Goal: Information Seeking & Learning: Learn about a topic

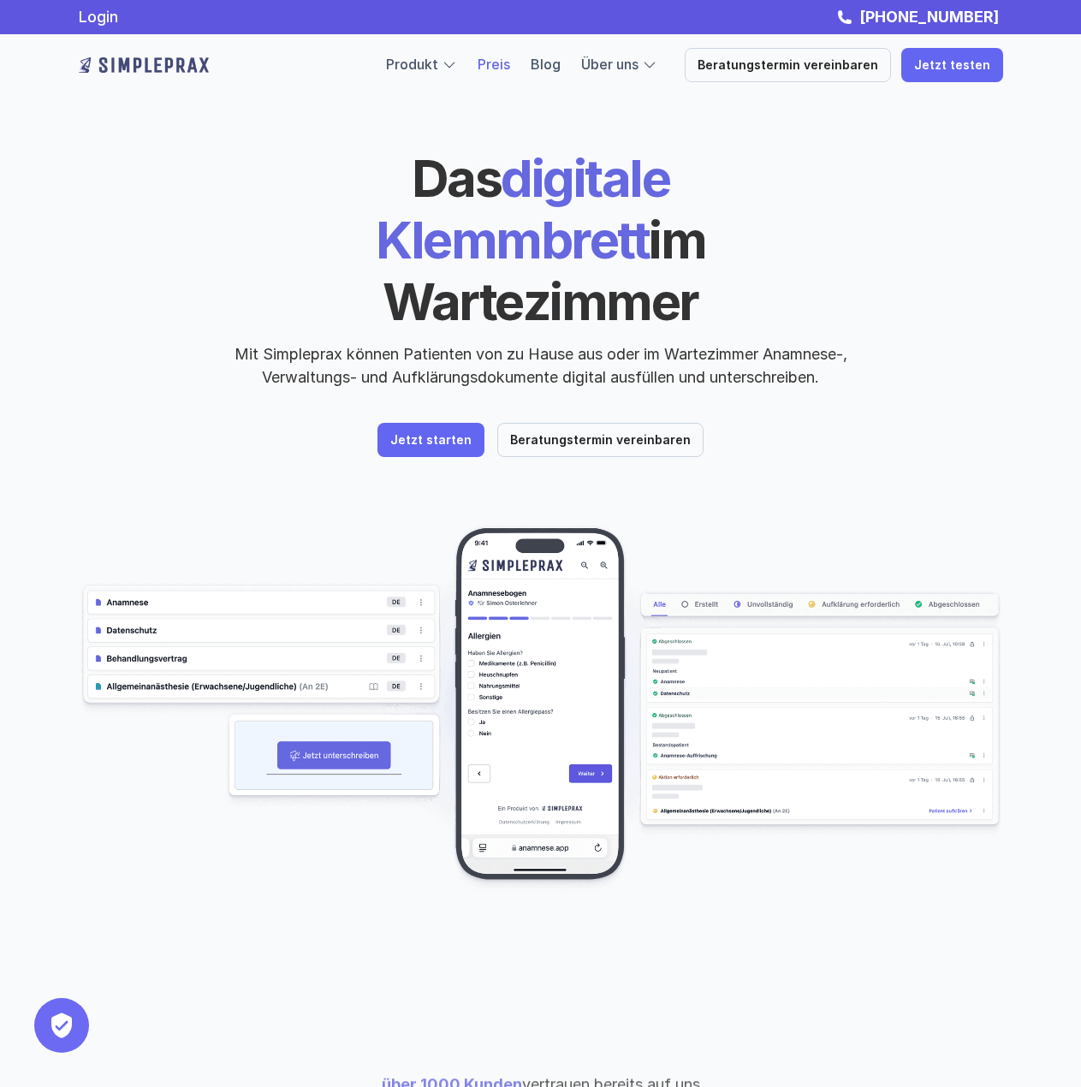
click at [499, 65] on link "Preis" at bounding box center [493, 64] width 33 height 17
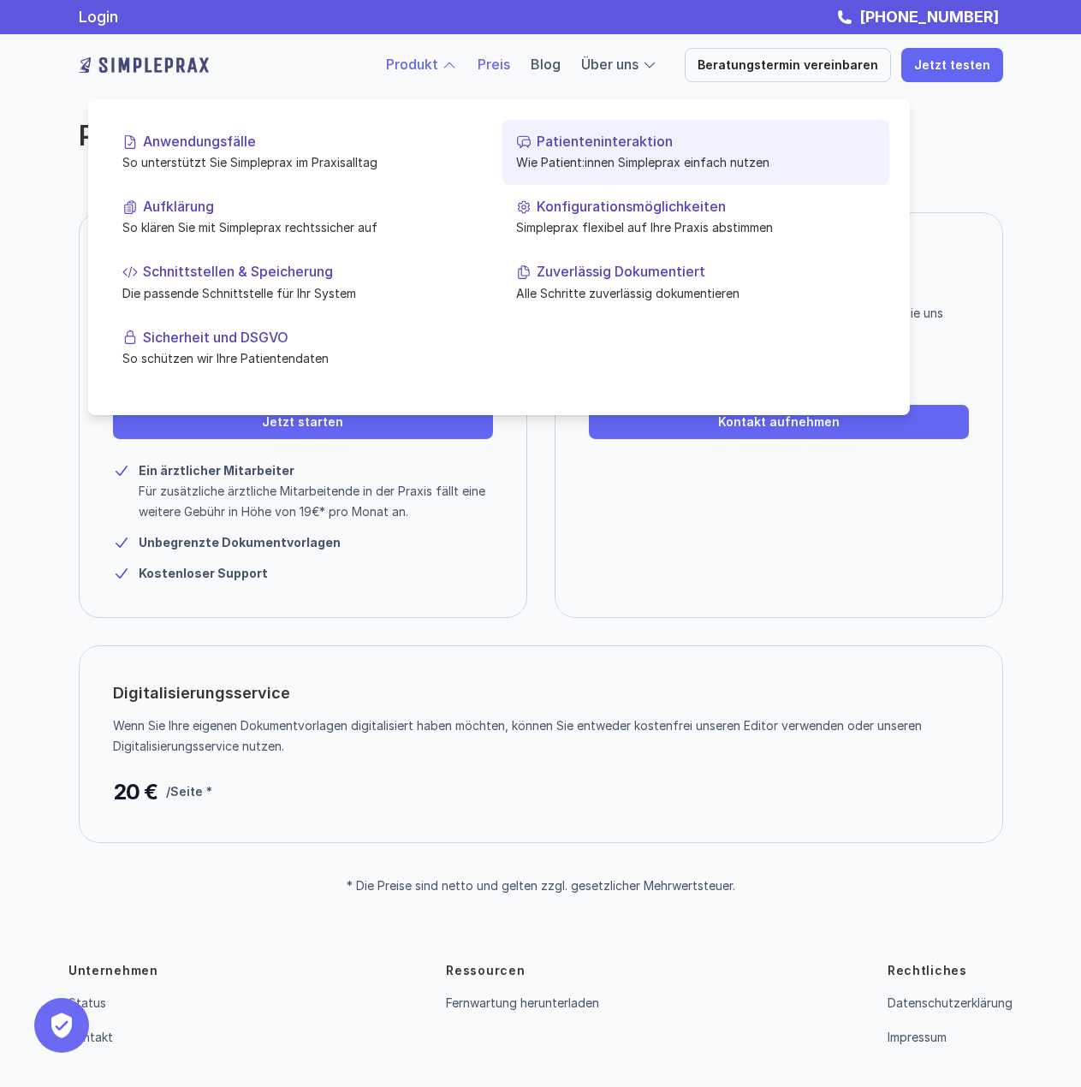
click at [628, 138] on p "Patienteninteraktion" at bounding box center [706, 141] width 339 height 16
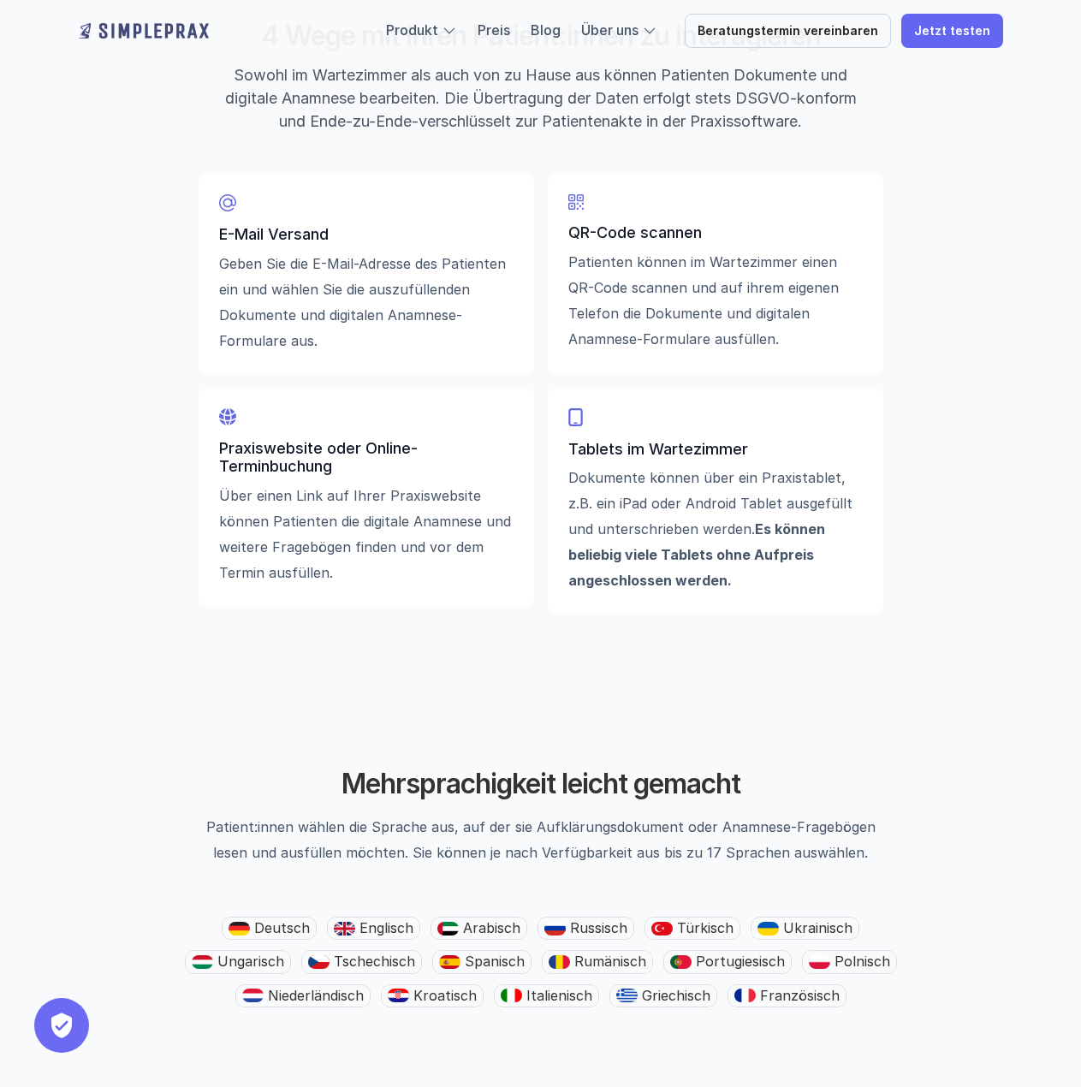
scroll to position [2225, 0]
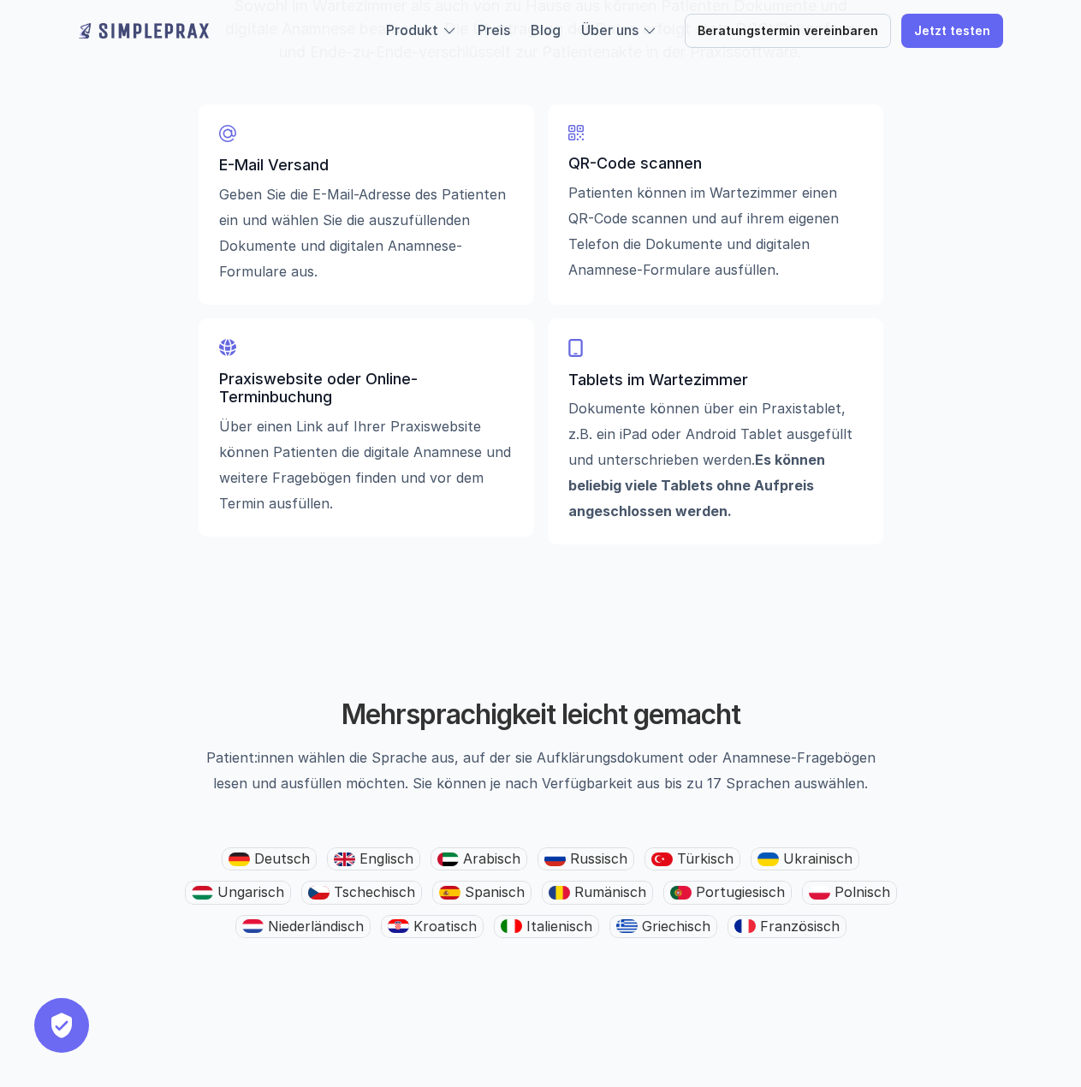
click at [592, 360] on div "Tablets im Wartezimmer Dokumente können über ein Praxistablet, z.B. ein iPad od…" at bounding box center [715, 430] width 335 height 227
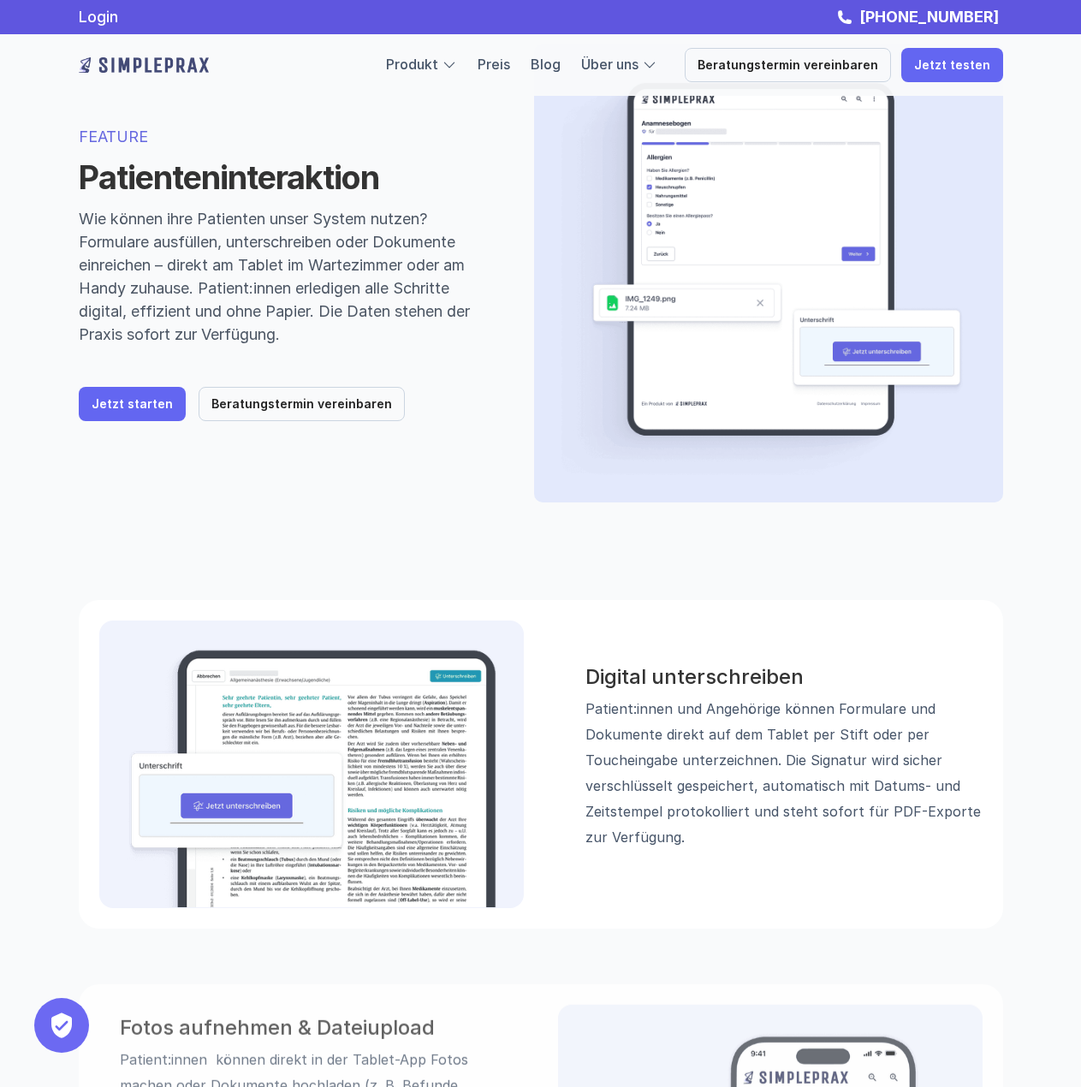
scroll to position [0, 0]
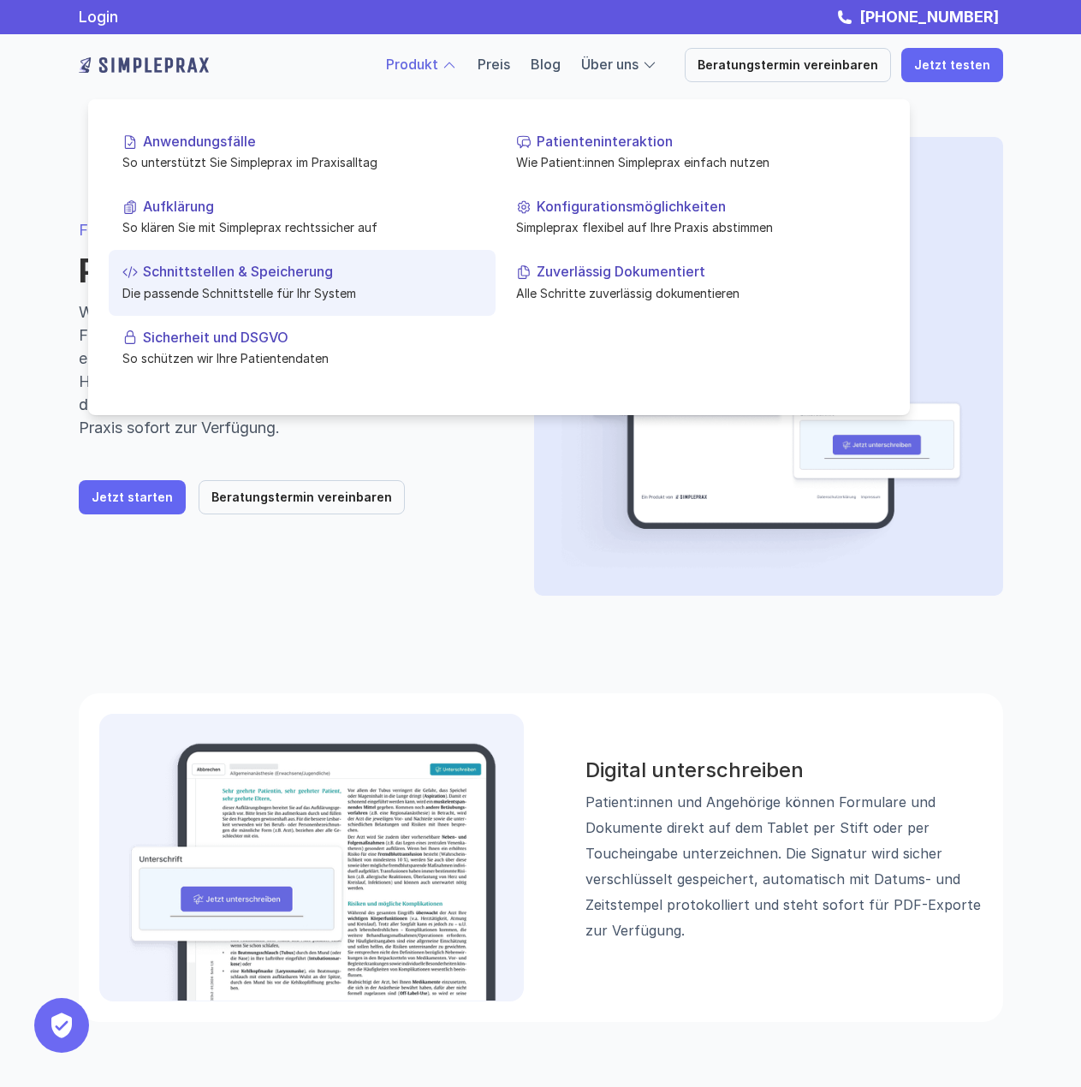
click at [160, 282] on link "Schnittstellen & Speicherung Die passende Schnittstelle für Ihr System" at bounding box center [302, 282] width 387 height 65
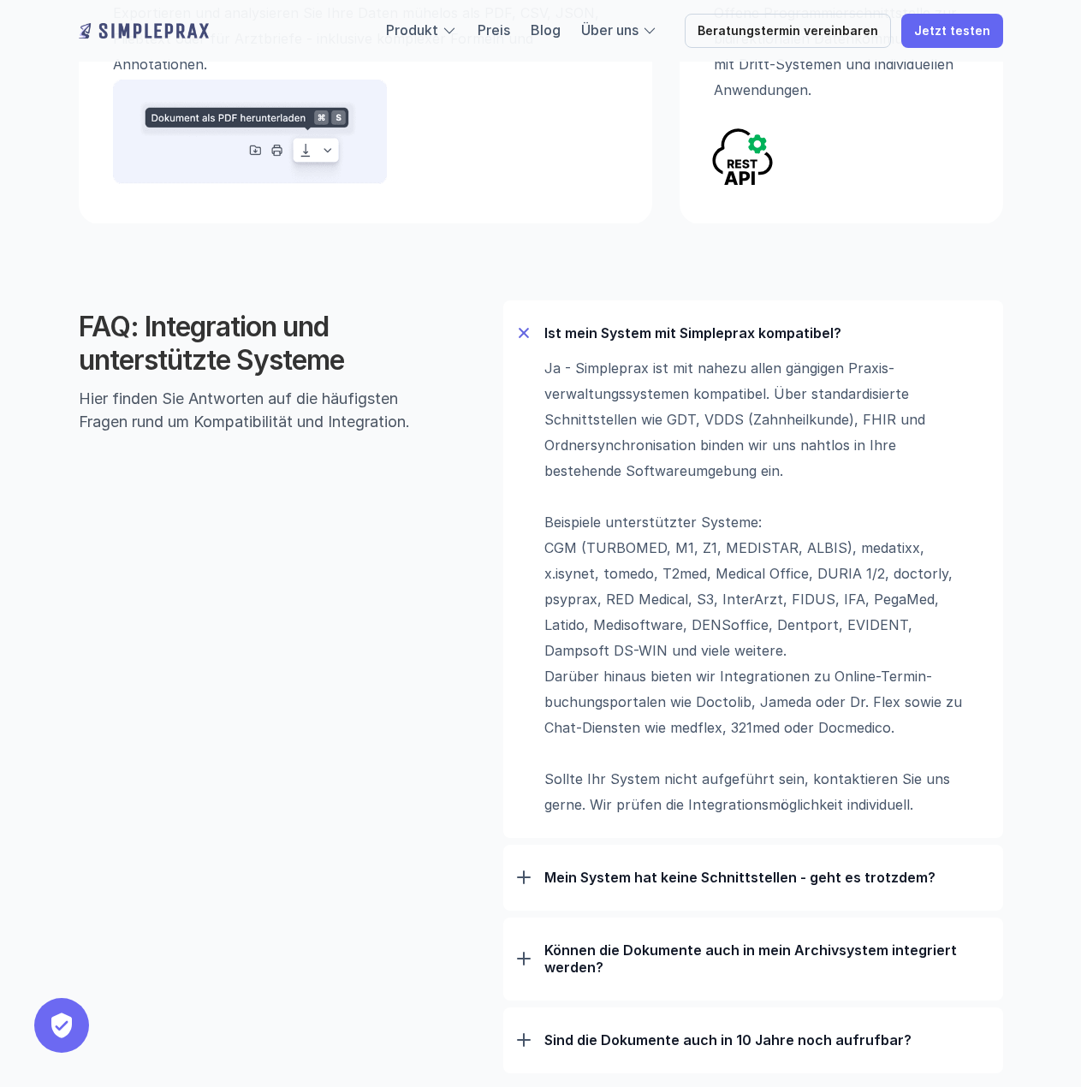
scroll to position [941, 0]
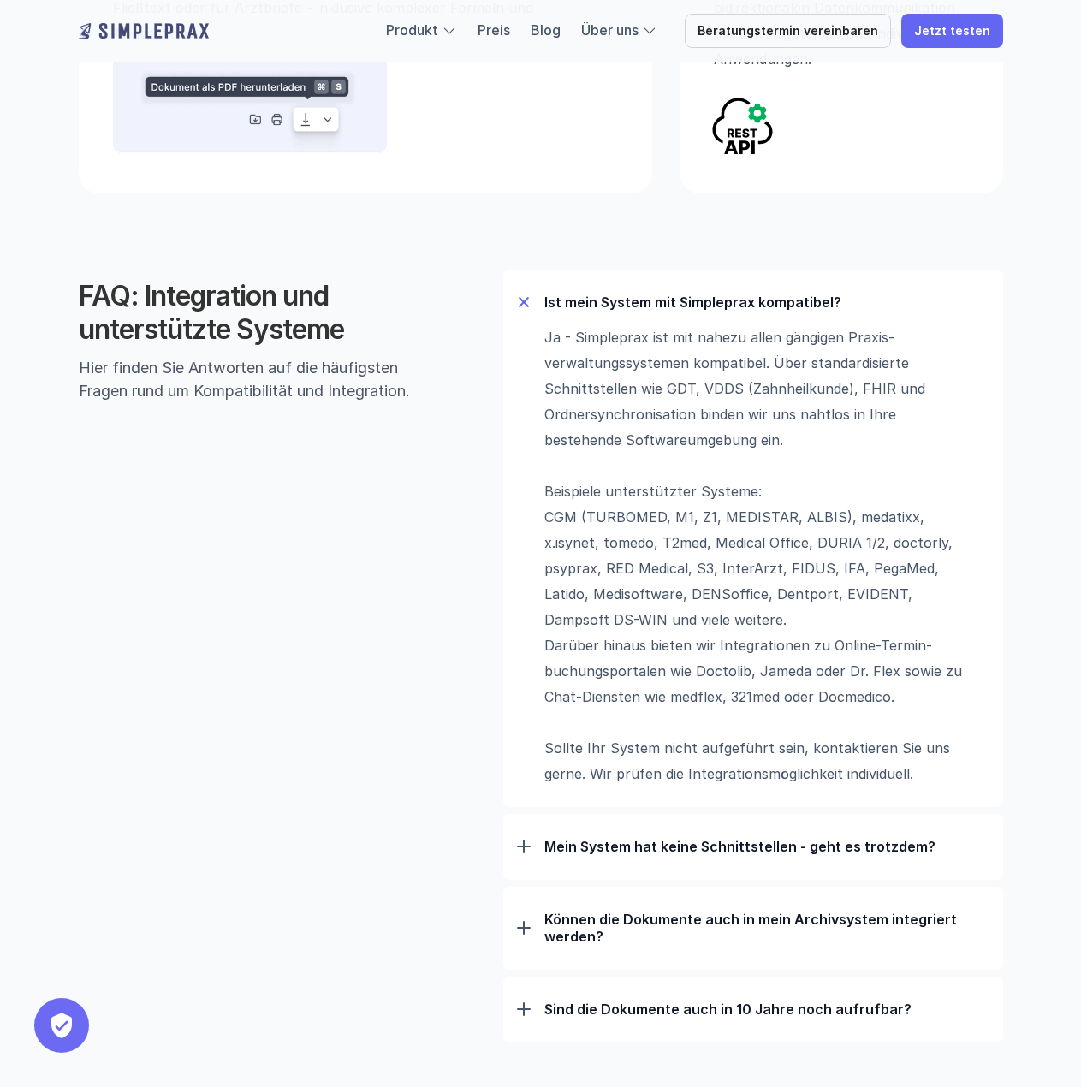
drag, startPoint x: 583, startPoint y: 388, endPoint x: 662, endPoint y: 386, distance: 79.6
click at [662, 386] on p "Ja - Simpleprax ist mit nahezu allen gängigen Praxis­verwaltungs­systemen kompa…" at bounding box center [758, 555] width 428 height 462
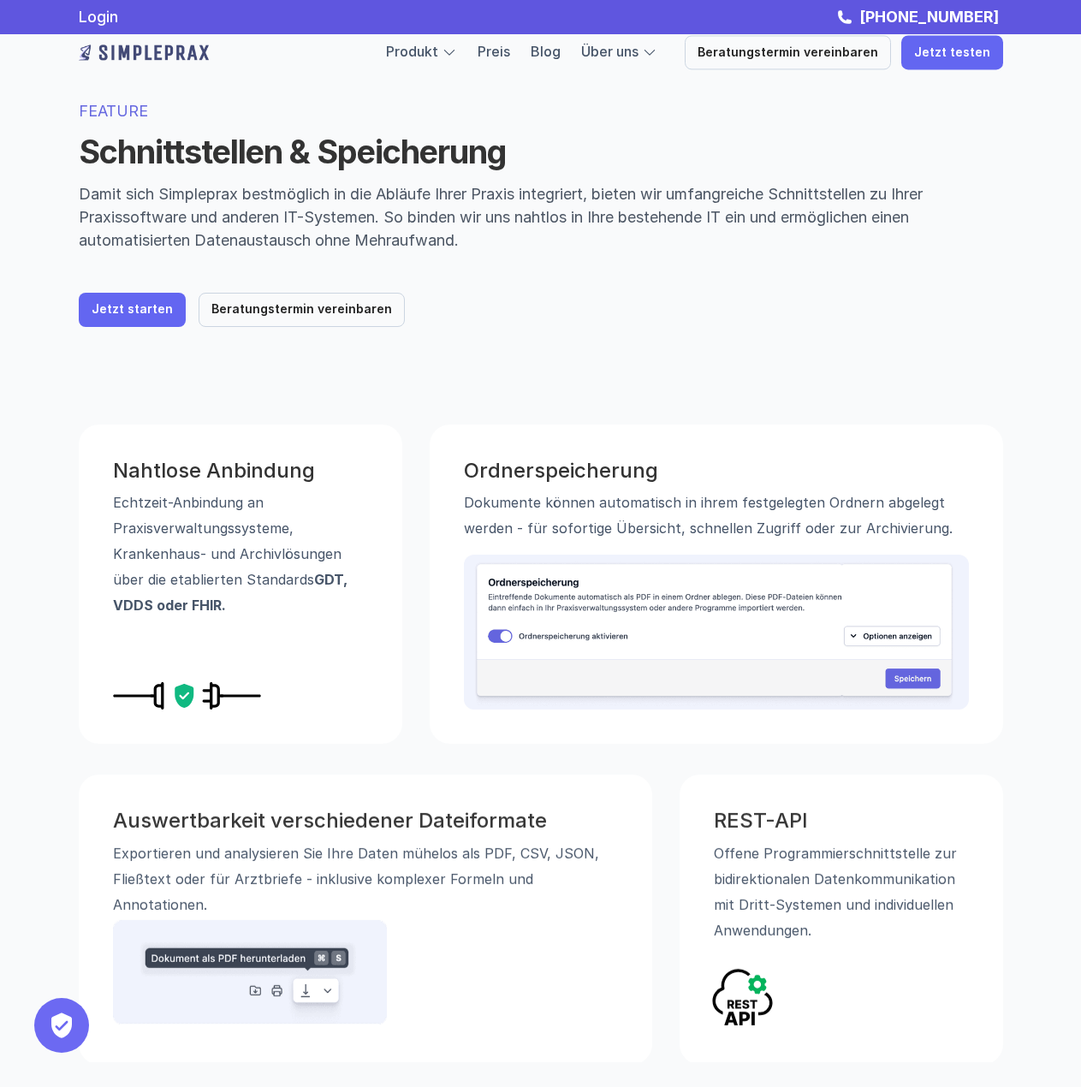
scroll to position [0, 0]
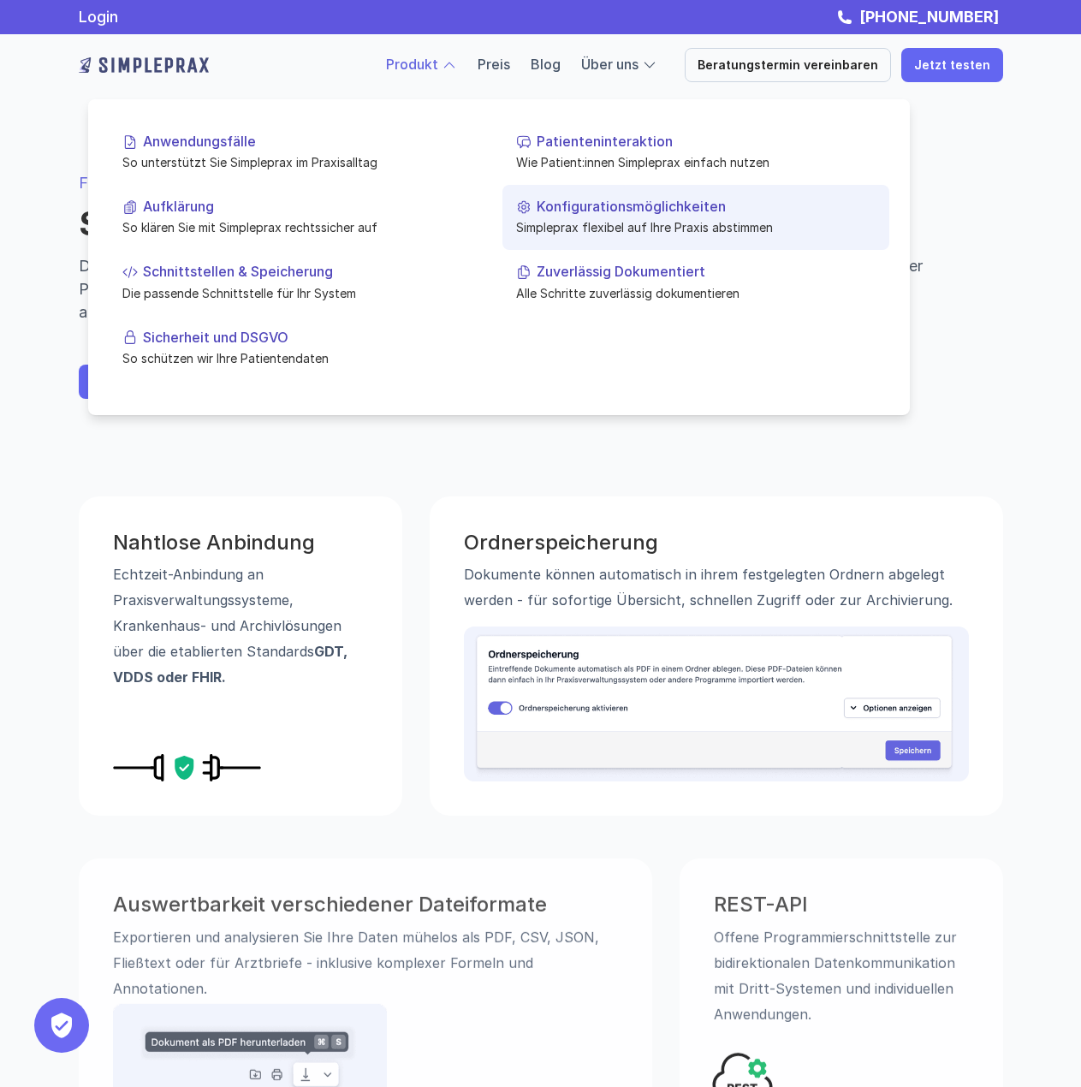
click at [619, 199] on p "Konfigurationsmöglichkeiten" at bounding box center [706, 207] width 339 height 16
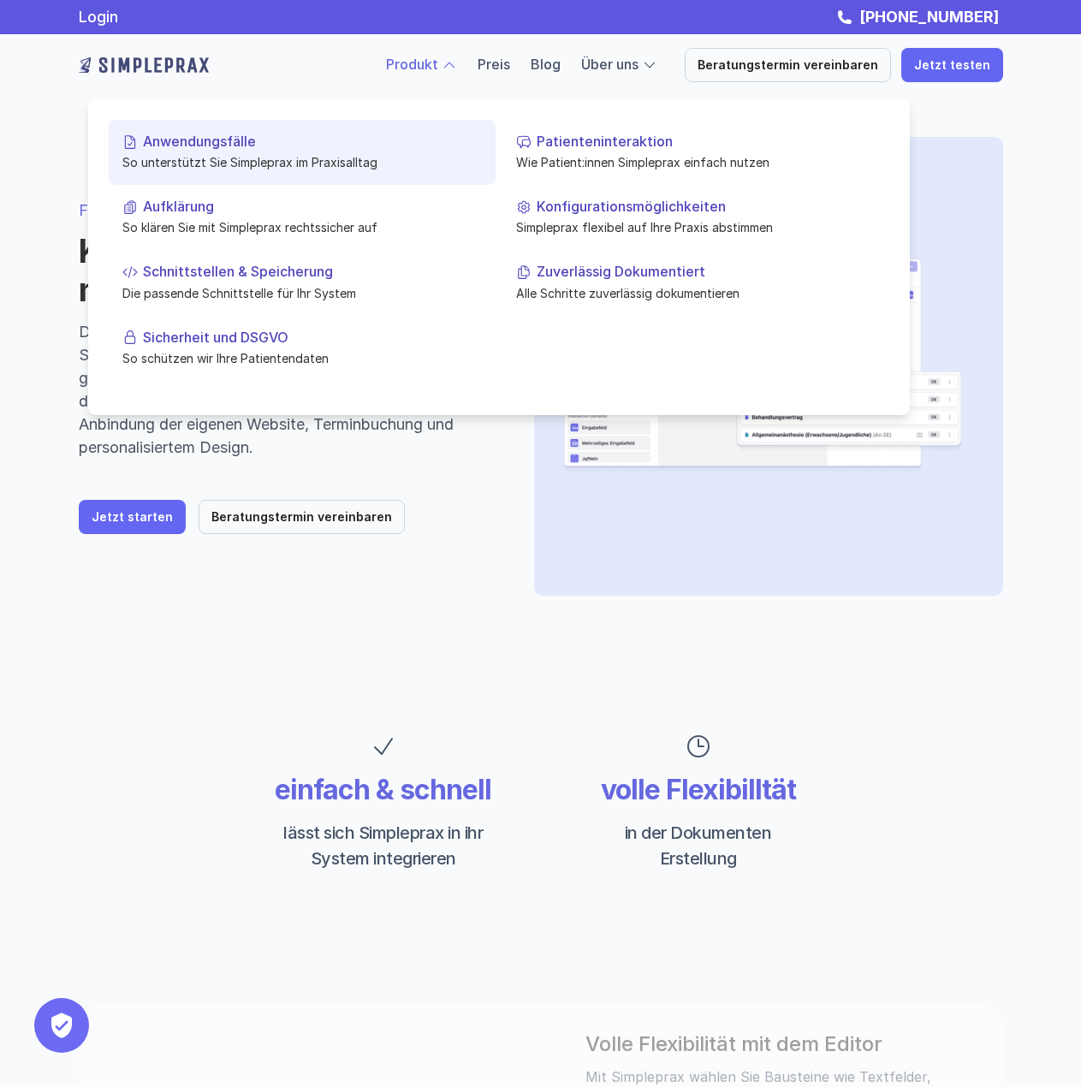
click at [303, 144] on p "Anwendungsfälle" at bounding box center [312, 141] width 339 height 16
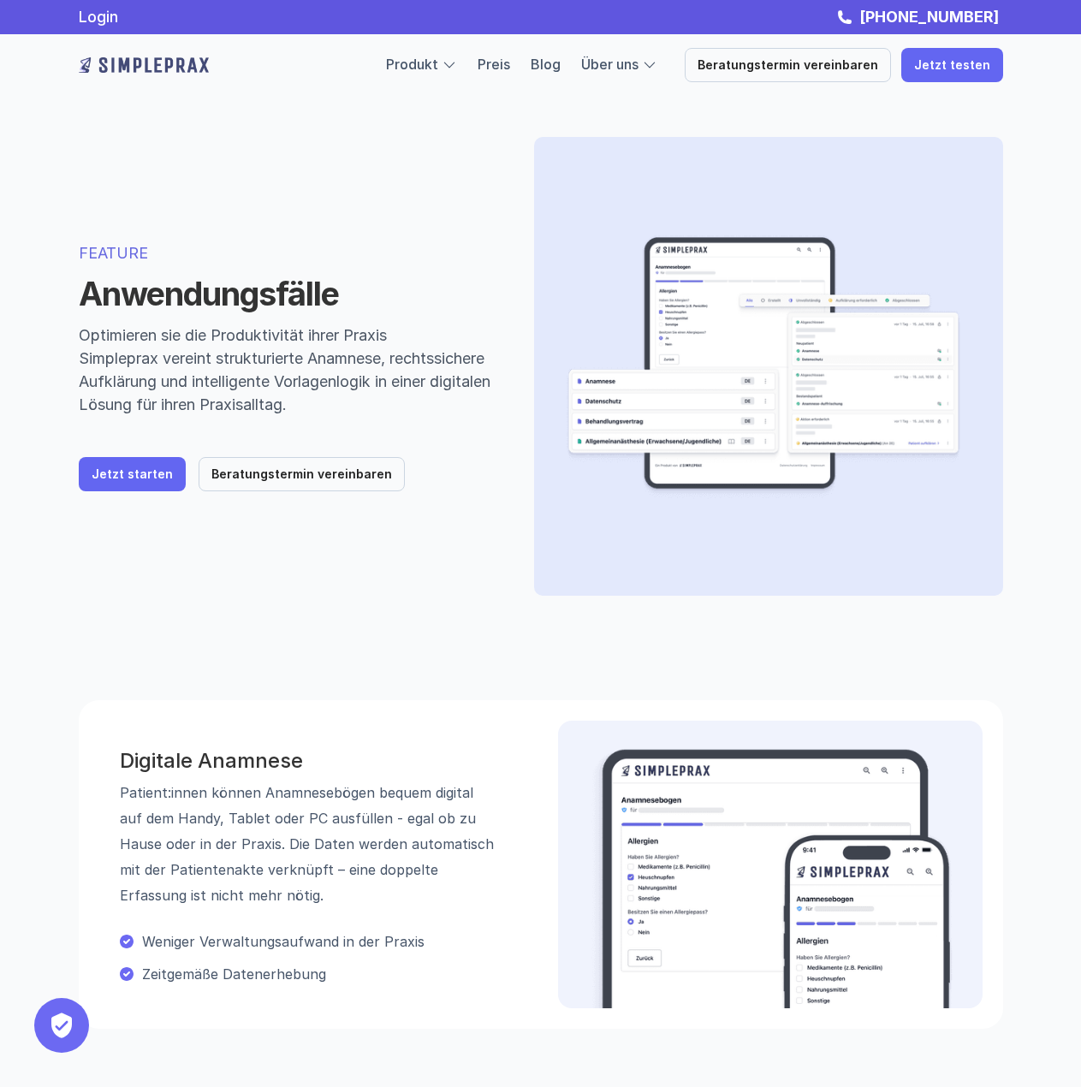
click at [158, 59] on img at bounding box center [144, 64] width 130 height 27
